Goal: Task Accomplishment & Management: Use online tool/utility

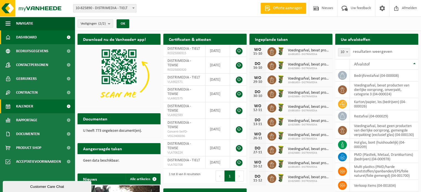
click at [27, 107] on span "Kalender" at bounding box center [24, 107] width 17 height 14
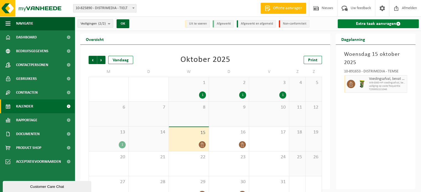
click at [385, 22] on link "Extra taak aanvragen" at bounding box center [377, 23] width 81 height 9
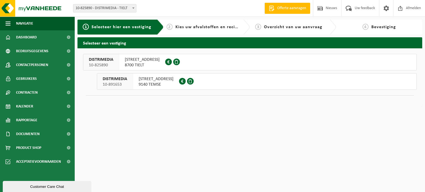
click at [152, 79] on span "SCHOENSTRAAT 14" at bounding box center [156, 79] width 35 height 6
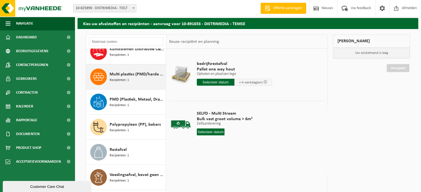
scroll to position [28, 0]
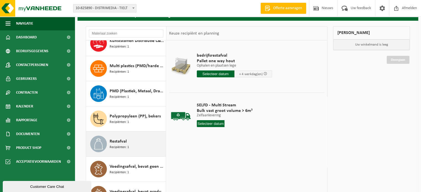
click at [128, 149] on span "Recipiënten: 1" at bounding box center [119, 147] width 19 height 5
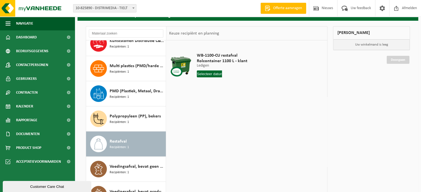
click at [210, 74] on input "text" at bounding box center [209, 74] width 25 height 7
click at [221, 131] on div "22" at bounding box center [221, 132] width 10 height 9
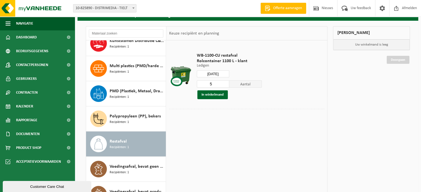
type input "Van 2025-10-22"
click at [224, 83] on input "6" at bounding box center [213, 83] width 33 height 7
type input "7"
click at [224, 83] on input "7" at bounding box center [213, 83] width 33 height 7
click at [212, 95] on button "In winkelmand" at bounding box center [212, 94] width 30 height 9
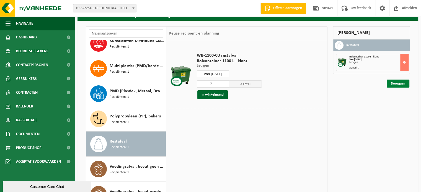
click at [395, 84] on link "Doorgaan" at bounding box center [397, 84] width 23 height 8
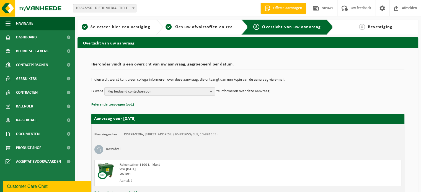
scroll to position [45, 0]
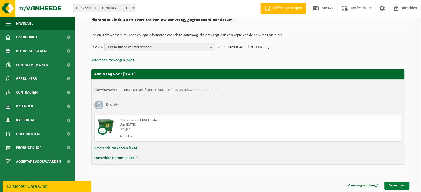
click at [400, 185] on link "Bevestigen" at bounding box center [396, 186] width 25 height 8
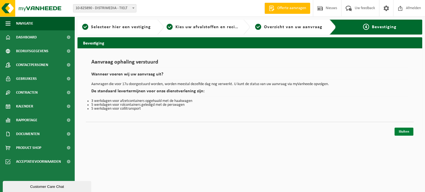
click at [402, 134] on link "Sluiten" at bounding box center [403, 132] width 19 height 8
